Goal: Entertainment & Leisure: Consume media (video, audio)

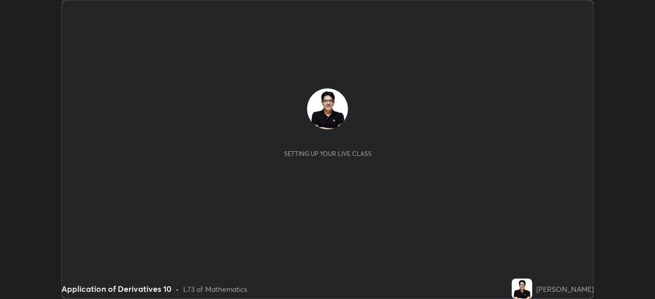
scroll to position [299, 654]
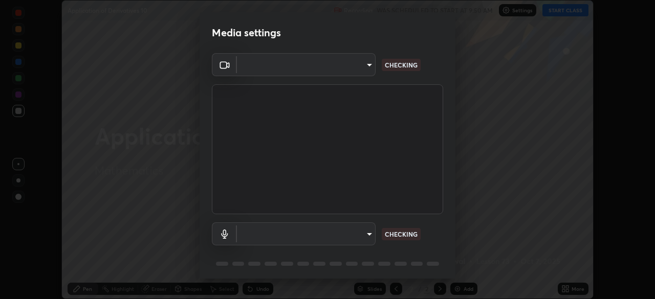
type input "85d16ec95aa84cac57c58139e5cfc4bfb0706547449b22b2f8fda69051d4463f"
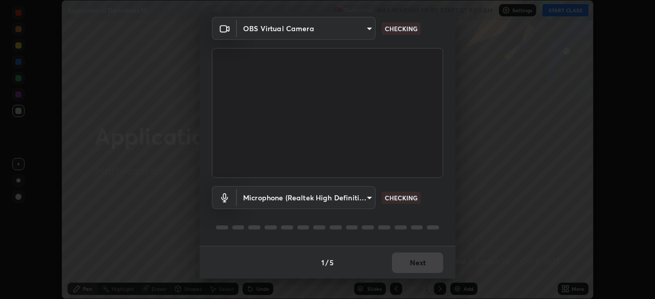
click at [367, 200] on body "Erase all Application of Derivatives 10 Recording WAS SCHEDULED TO START AT 9:5…" at bounding box center [327, 149] width 655 height 299
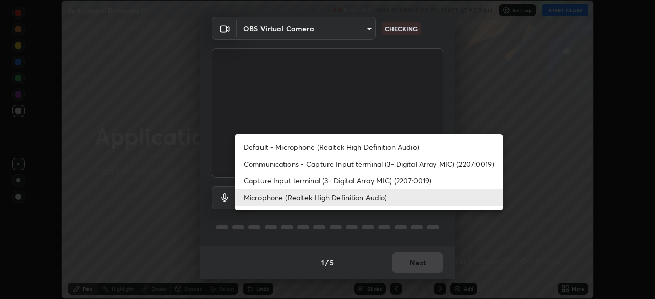
click at [361, 150] on li "Default - Microphone (Realtek High Definition Audio)" at bounding box center [368, 147] width 267 height 17
type input "default"
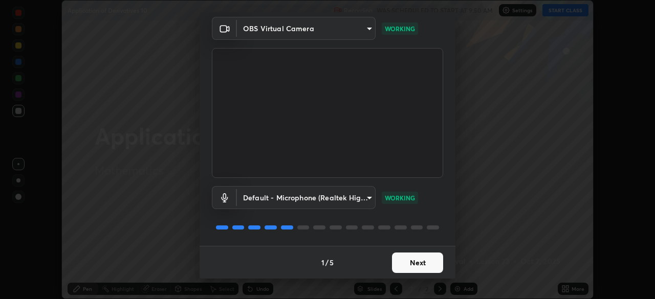
click at [413, 262] on button "Next" at bounding box center [417, 263] width 51 height 20
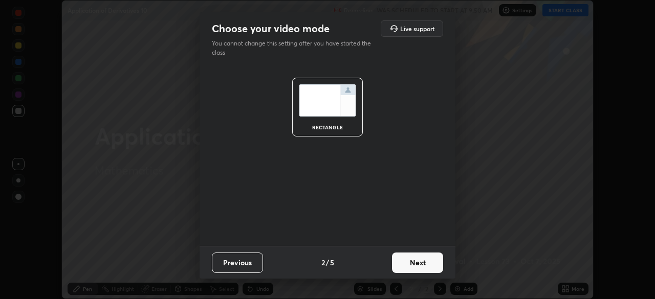
scroll to position [0, 0]
click at [415, 263] on button "Next" at bounding box center [417, 263] width 51 height 20
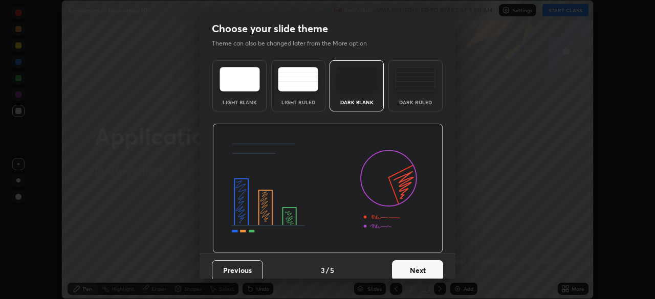
click at [418, 265] on button "Next" at bounding box center [417, 270] width 51 height 20
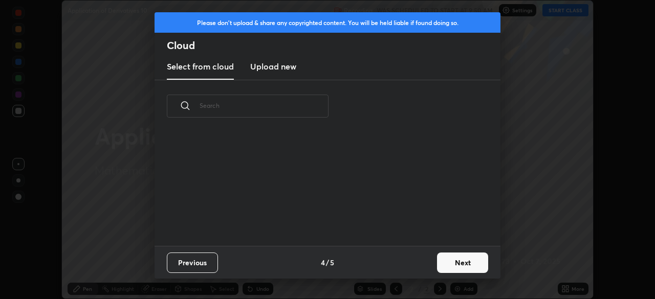
click at [443, 261] on button "Next" at bounding box center [462, 263] width 51 height 20
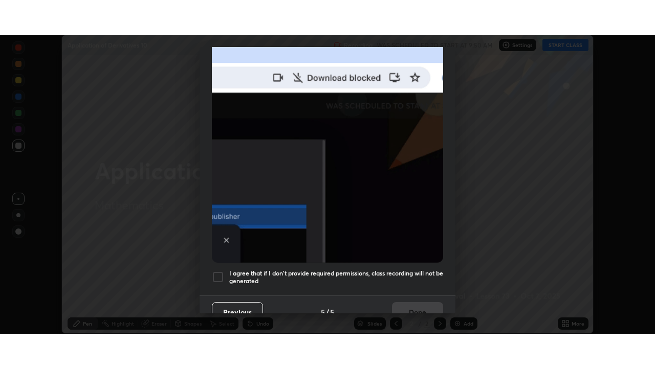
scroll to position [245, 0]
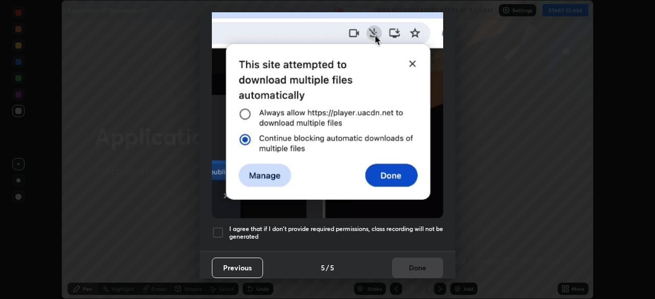
click at [413, 231] on h5 "I agree that if I don't provide required permissions, class recording will not …" at bounding box center [336, 233] width 214 height 16
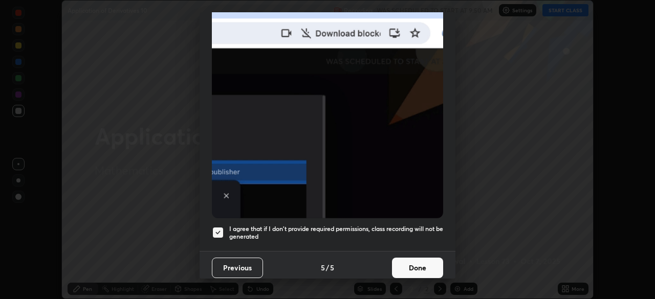
click at [417, 263] on button "Done" at bounding box center [417, 268] width 51 height 20
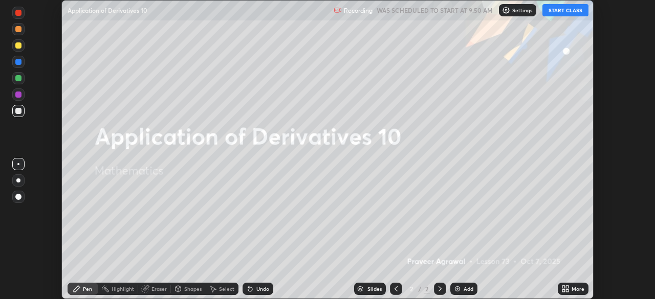
click at [567, 11] on button "START CLASS" at bounding box center [565, 10] width 46 height 12
click at [567, 289] on icon at bounding box center [567, 290] width 3 height 3
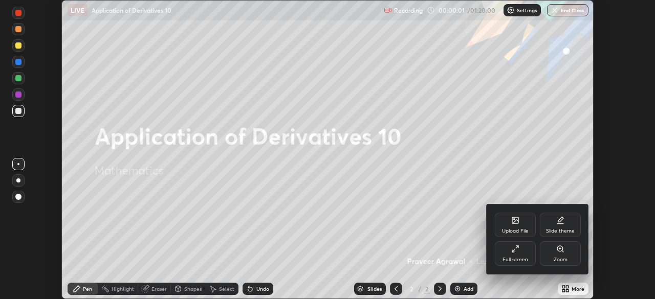
click at [522, 257] on div "Full screen" at bounding box center [515, 259] width 26 height 5
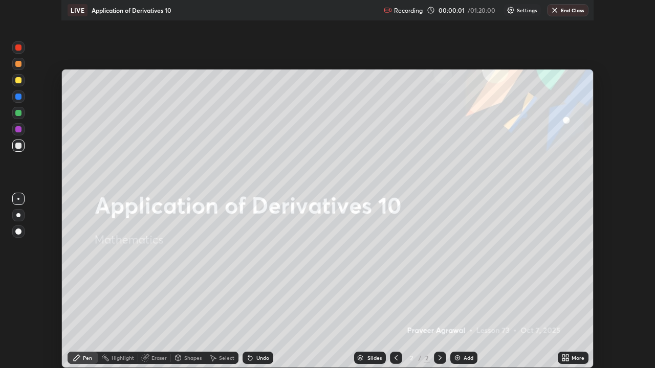
scroll to position [368, 655]
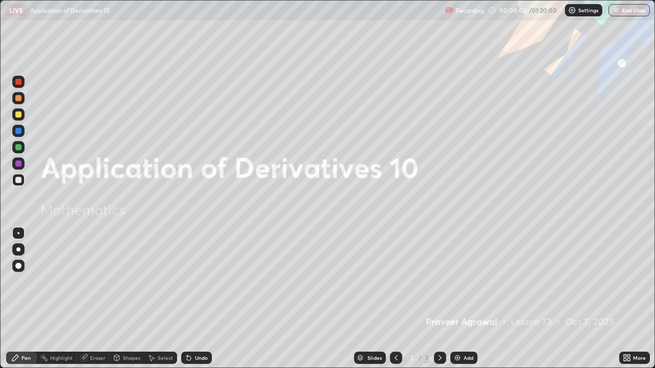
click at [456, 299] on img at bounding box center [457, 358] width 8 height 8
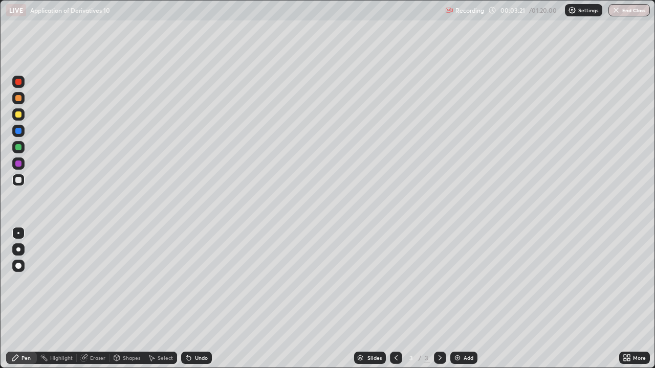
click at [189, 299] on icon at bounding box center [189, 358] width 8 height 8
click at [22, 116] on div at bounding box center [18, 114] width 12 height 12
click at [455, 299] on img at bounding box center [457, 358] width 8 height 8
click at [20, 180] on div at bounding box center [18, 180] width 6 height 6
click at [19, 115] on div at bounding box center [18, 115] width 6 height 6
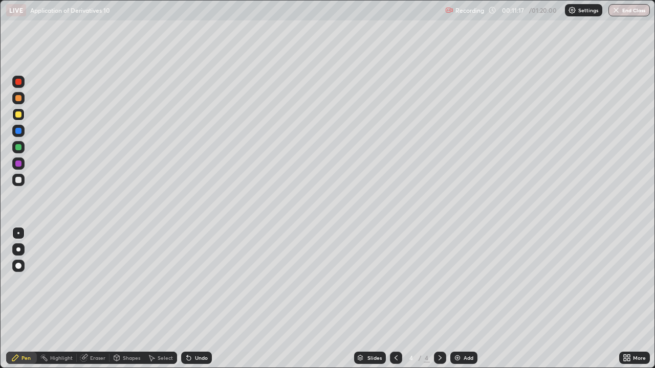
click at [20, 182] on div at bounding box center [18, 180] width 6 height 6
click at [195, 299] on div "Undo" at bounding box center [201, 357] width 13 height 5
click at [18, 115] on div at bounding box center [18, 115] width 6 height 6
click at [17, 180] on div at bounding box center [18, 180] width 6 height 6
click at [19, 117] on div at bounding box center [18, 115] width 6 height 6
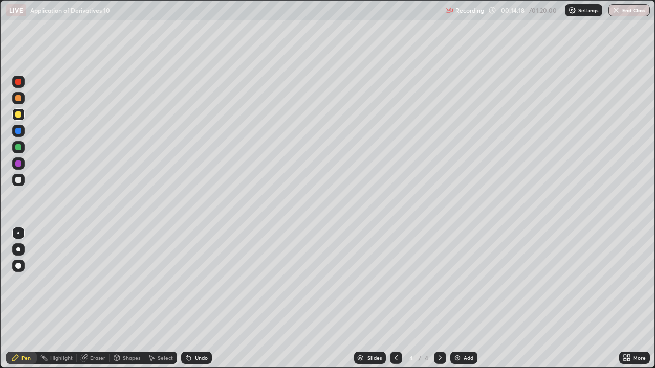
click at [17, 148] on div at bounding box center [18, 147] width 6 height 6
click at [20, 180] on div at bounding box center [18, 180] width 6 height 6
click at [195, 299] on div "Undo" at bounding box center [201, 357] width 13 height 5
click at [456, 299] on div "Add" at bounding box center [463, 358] width 27 height 12
click at [19, 117] on div at bounding box center [18, 115] width 6 height 6
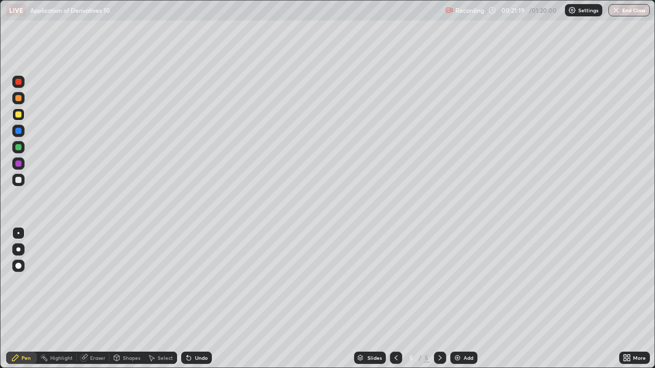
click at [19, 180] on div at bounding box center [18, 180] width 6 height 6
click at [197, 299] on div "Undo" at bounding box center [201, 357] width 13 height 5
click at [205, 299] on div "Undo" at bounding box center [196, 358] width 31 height 12
click at [456, 299] on img at bounding box center [457, 358] width 8 height 8
click at [17, 115] on div at bounding box center [18, 115] width 6 height 6
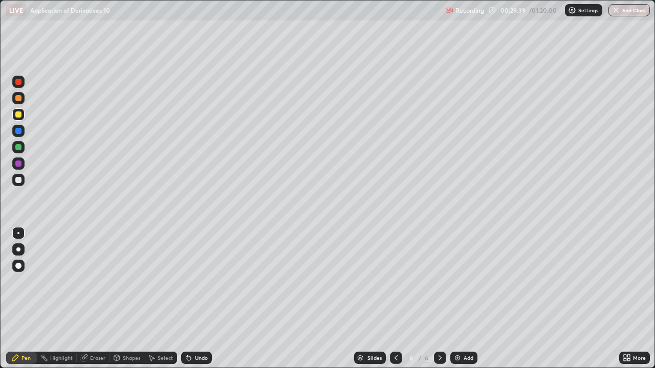
click at [20, 181] on div at bounding box center [18, 180] width 6 height 6
click at [20, 149] on div at bounding box center [18, 147] width 6 height 6
click at [19, 114] on div at bounding box center [18, 115] width 6 height 6
click at [20, 149] on div at bounding box center [18, 147] width 6 height 6
click at [21, 184] on div at bounding box center [18, 180] width 12 height 12
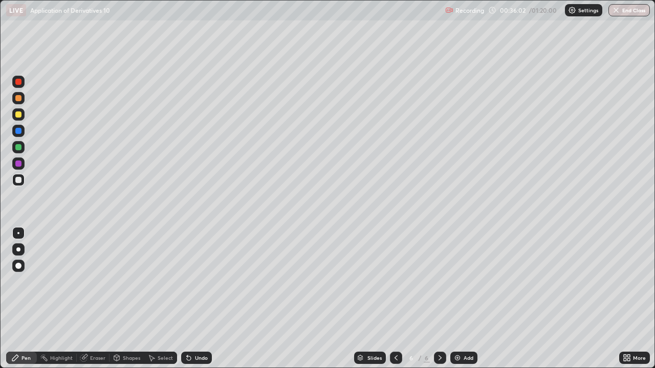
click at [21, 116] on div at bounding box center [18, 115] width 6 height 6
click at [196, 299] on div "Undo" at bounding box center [201, 357] width 13 height 5
click at [454, 299] on img at bounding box center [457, 358] width 8 height 8
click at [20, 182] on div at bounding box center [18, 180] width 6 height 6
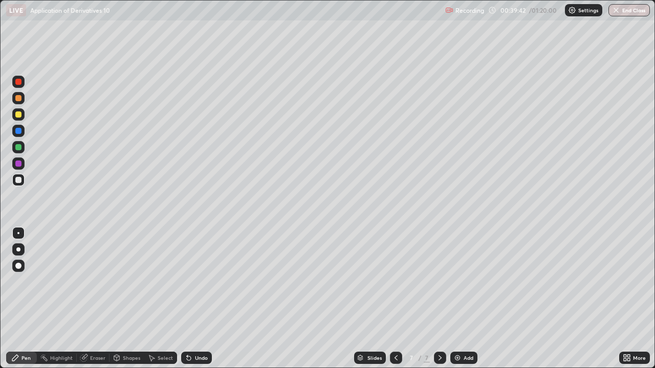
click at [18, 115] on div at bounding box center [18, 115] width 6 height 6
click at [187, 299] on icon at bounding box center [187, 355] width 1 height 1
click at [19, 180] on div at bounding box center [18, 180] width 6 height 6
click at [18, 115] on div at bounding box center [18, 115] width 6 height 6
click at [201, 299] on div "Undo" at bounding box center [201, 357] width 13 height 5
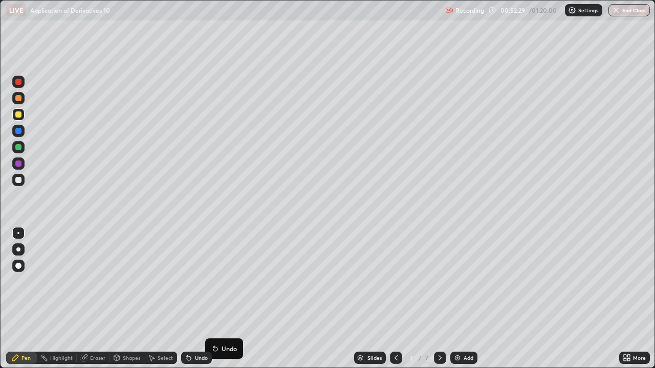
click at [454, 299] on img at bounding box center [457, 358] width 8 height 8
click at [18, 181] on div at bounding box center [18, 180] width 6 height 6
click at [457, 299] on div "Add" at bounding box center [463, 358] width 27 height 12
click at [20, 114] on div at bounding box center [18, 115] width 6 height 6
click at [23, 181] on div at bounding box center [18, 180] width 12 height 12
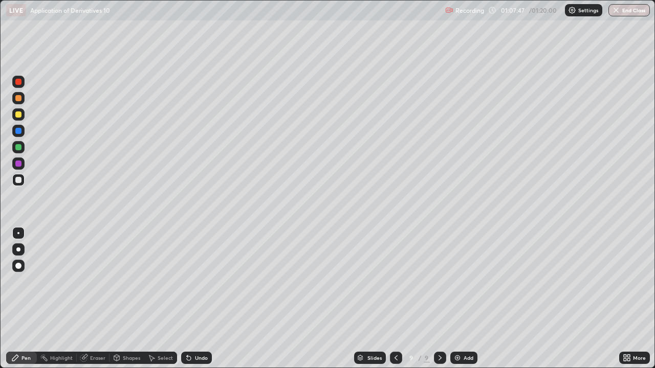
click at [18, 113] on div at bounding box center [18, 115] width 6 height 6
click at [454, 299] on img at bounding box center [457, 358] width 8 height 8
click at [19, 181] on div at bounding box center [18, 180] width 6 height 6
click at [628, 7] on button "End Class" at bounding box center [629, 10] width 40 height 12
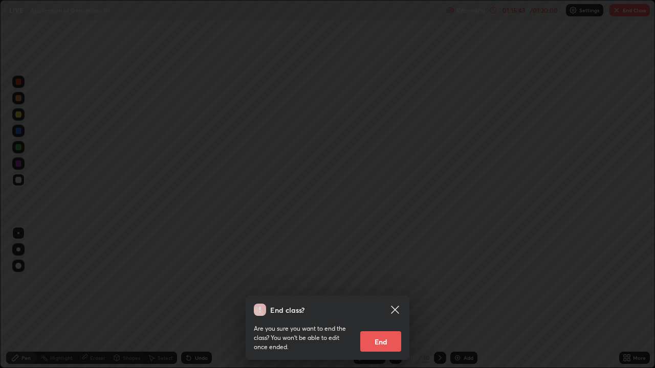
click at [387, 299] on button "End" at bounding box center [380, 341] width 41 height 20
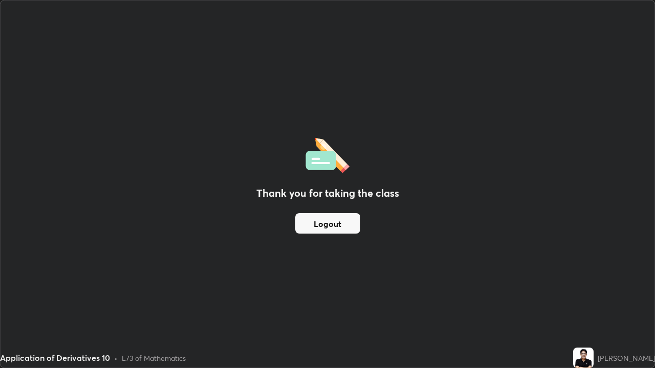
click at [545, 286] on div "Thank you for taking the class Logout" at bounding box center [328, 184] width 654 height 367
click at [334, 225] on button "Logout" at bounding box center [327, 223] width 65 height 20
click at [334, 222] on button "Logout" at bounding box center [327, 223] width 65 height 20
